Goal: Check status

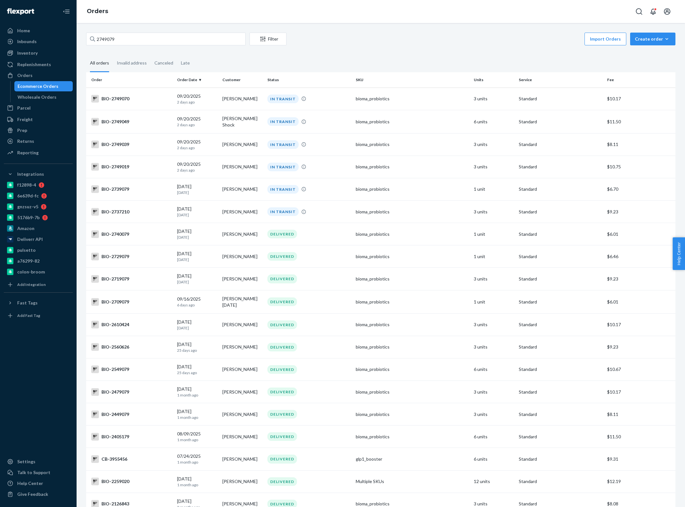
click at [109, 38] on input "2749079" at bounding box center [166, 39] width 160 height 13
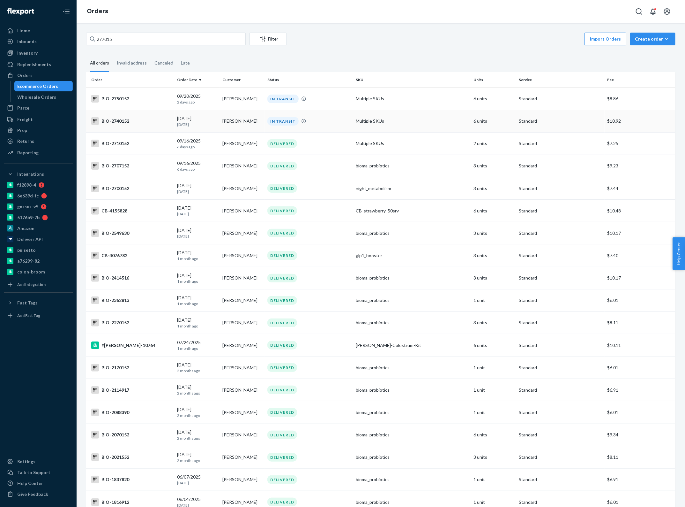
type input "2770152"
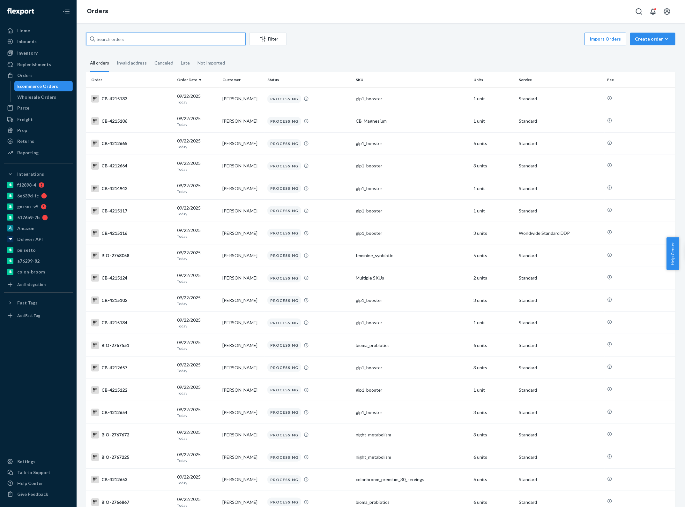
click at [122, 40] on input "text" at bounding box center [166, 39] width 160 height 13
paste input "2770152"
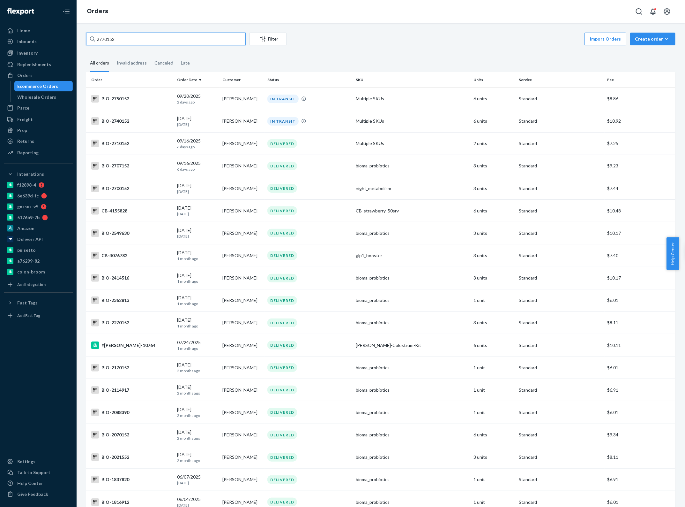
click at [123, 41] on input "2770152" at bounding box center [166, 39] width 160 height 13
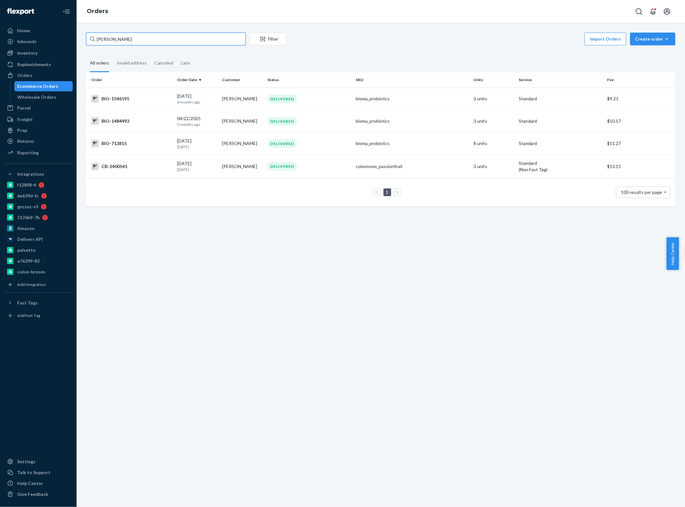
click at [179, 38] on input "[PERSON_NAME]" at bounding box center [166, 39] width 160 height 13
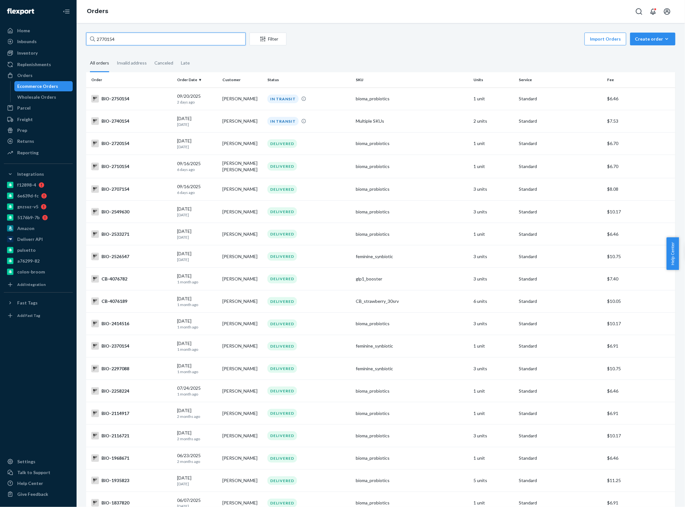
click at [117, 39] on input "2770154" at bounding box center [166, 39] width 160 height 13
type input "2770138"
